Goal: Download file/media

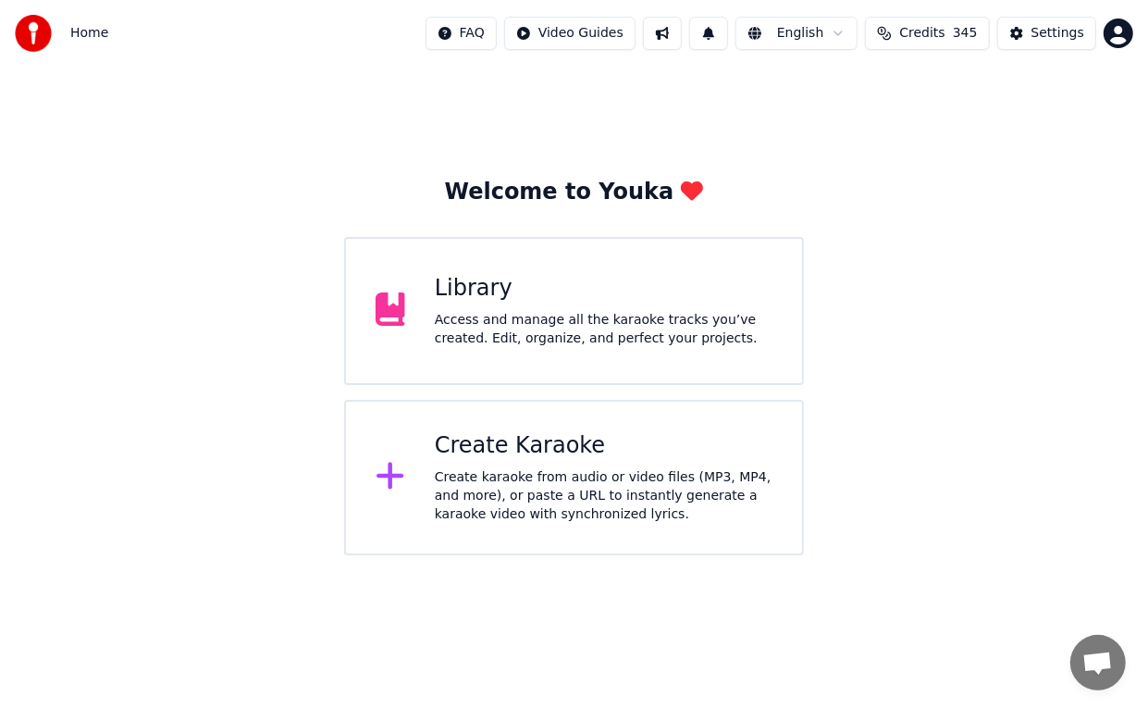
click at [476, 304] on div "Library Access and manage all the karaoke tracks you’ve created. Edit, organize…" at bounding box center [604, 311] width 338 height 74
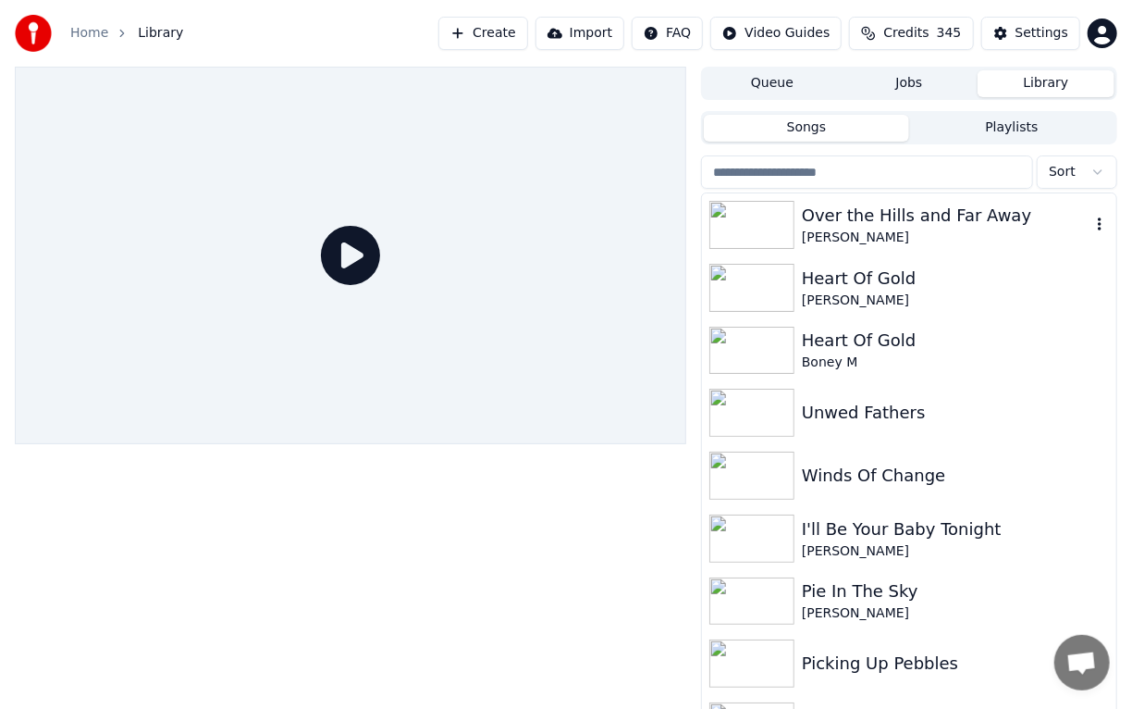
click at [780, 229] on img at bounding box center [751, 225] width 85 height 48
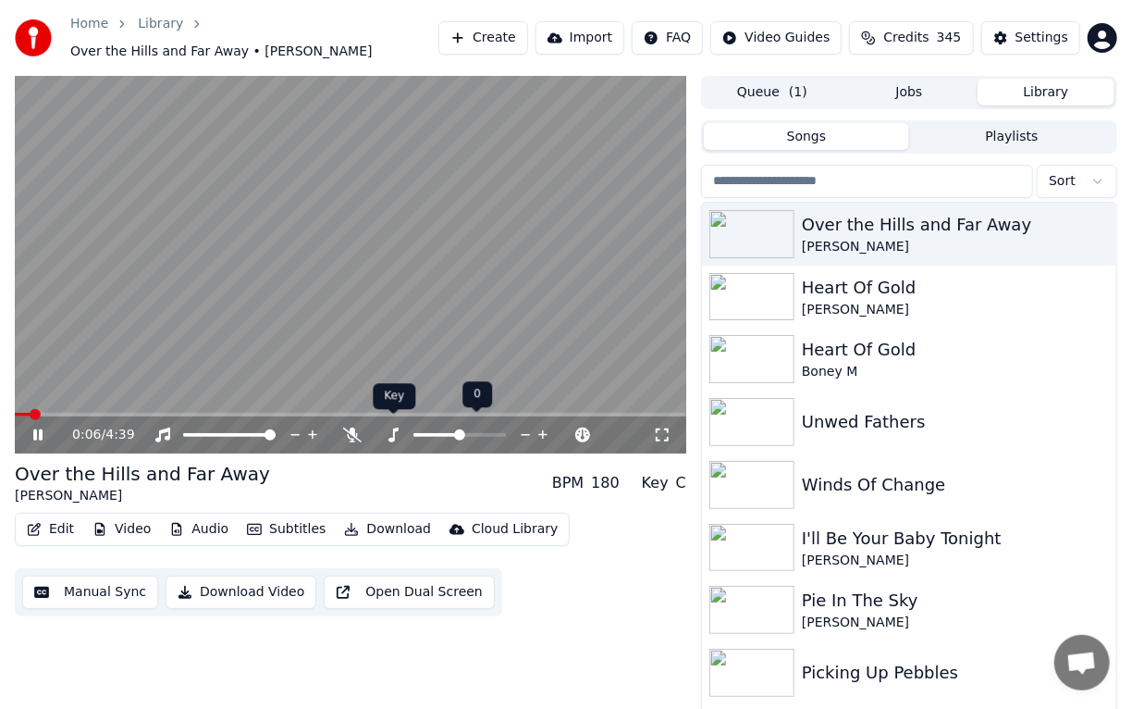
click at [389, 427] on icon at bounding box center [393, 434] width 18 height 15
click at [542, 430] on icon at bounding box center [542, 434] width 9 height 9
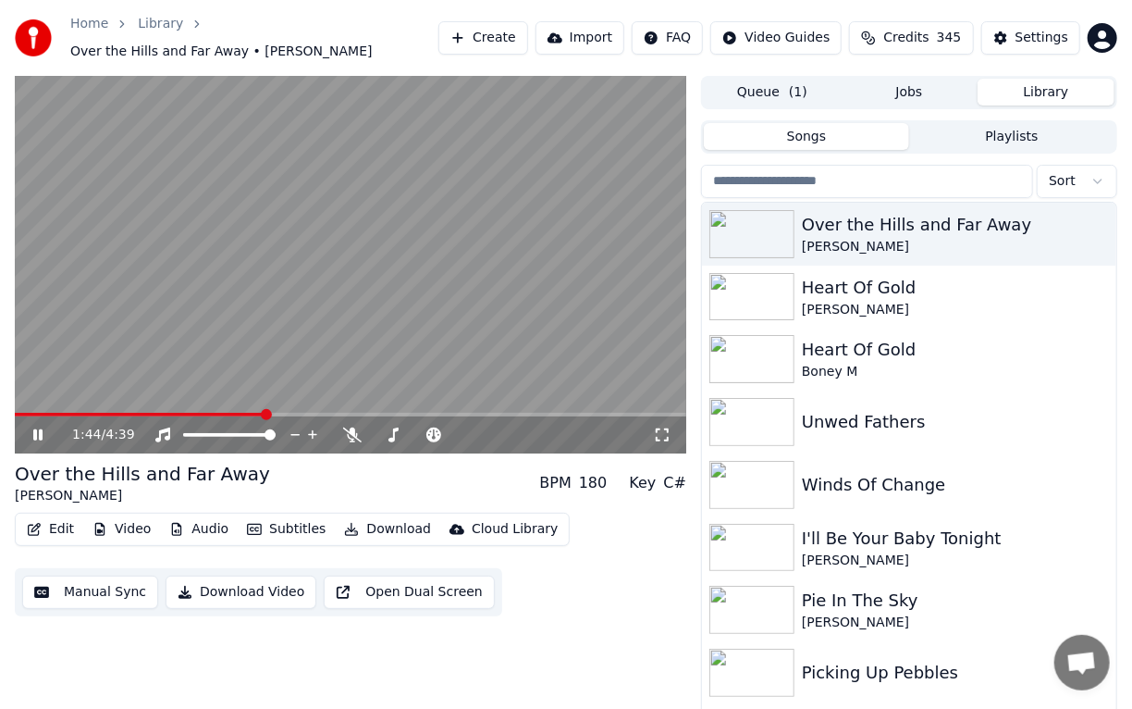
click at [37, 427] on icon at bounding box center [51, 434] width 43 height 15
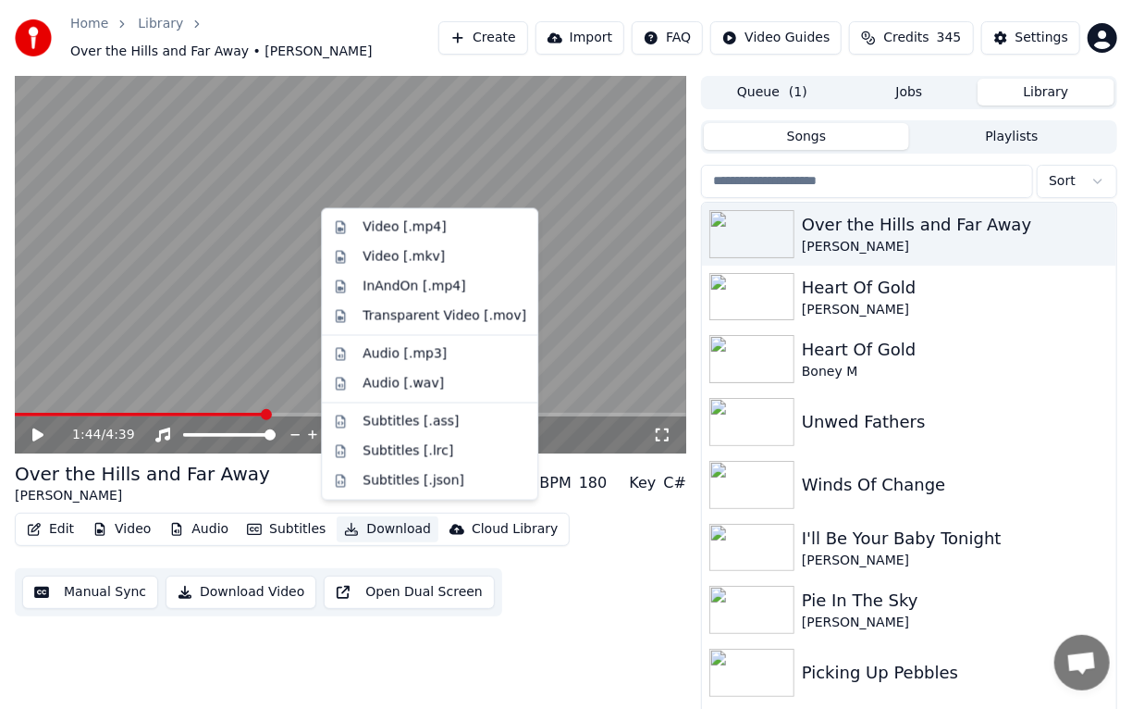
click at [374, 520] on button "Download" at bounding box center [388, 529] width 102 height 26
click at [395, 359] on div "Audio [.mp3]" at bounding box center [405, 354] width 84 height 18
